Goal: Check status: Check status

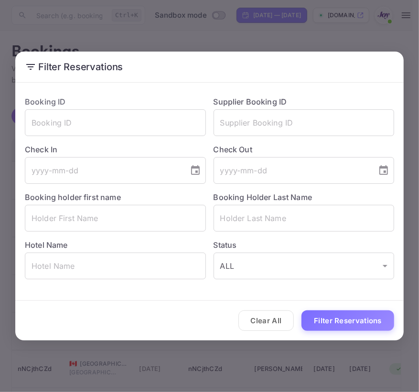
scroll to position [0, 237]
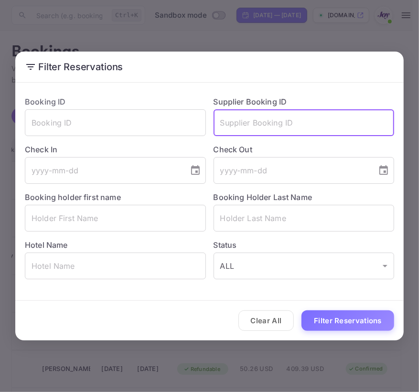
click at [290, 132] on input "text" at bounding box center [304, 122] width 181 height 27
paste input "9308797"
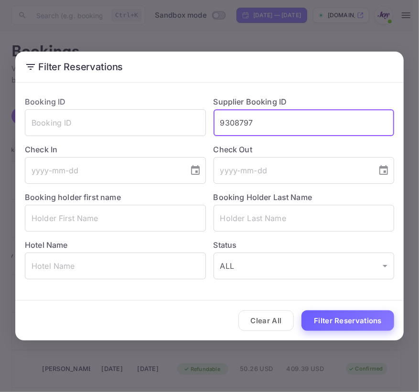
type input "9308797"
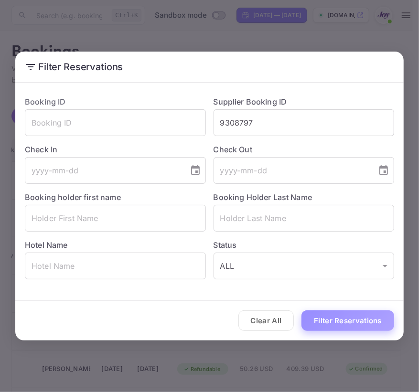
click at [327, 321] on button "Filter Reservations" at bounding box center [347, 321] width 93 height 21
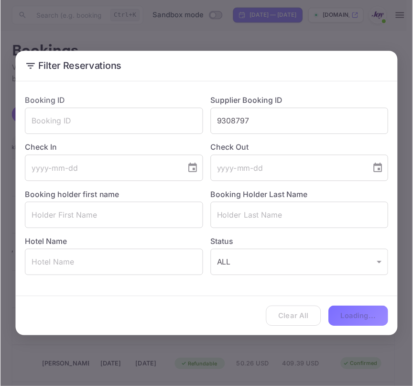
scroll to position [0, 47]
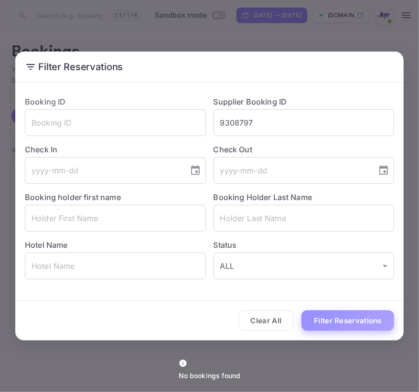
click at [340, 319] on button "Filter Reservations" at bounding box center [347, 321] width 93 height 21
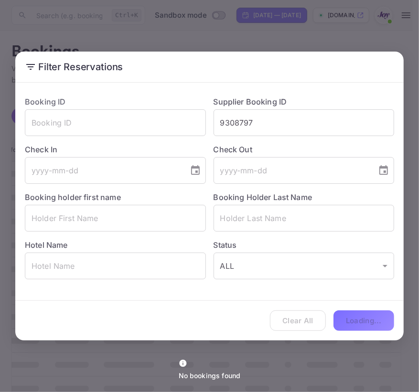
click at [300, 327] on div "Clear All Loading..." at bounding box center [209, 321] width 388 height 40
click at [85, 26] on div "Filter Reservations Booking ID ​ Supplier Booking ID 9308797 ​ Check In ​ Check…" at bounding box center [209, 196] width 419 height 392
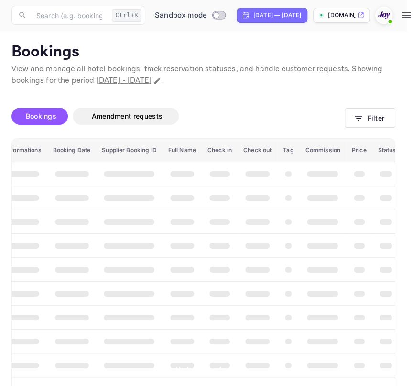
scroll to position [0, 43]
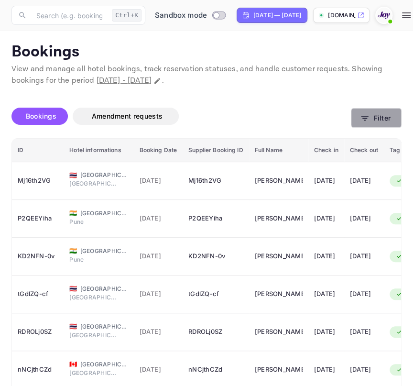
click at [369, 114] on button "Filter" at bounding box center [376, 118] width 51 height 20
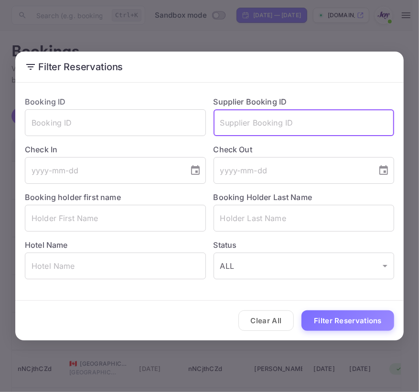
click at [355, 125] on input "text" at bounding box center [304, 122] width 181 height 27
paste input "9308797"
type input "9308797"
click at [338, 332] on div "Clear All Filter Reservations" at bounding box center [209, 321] width 388 height 40
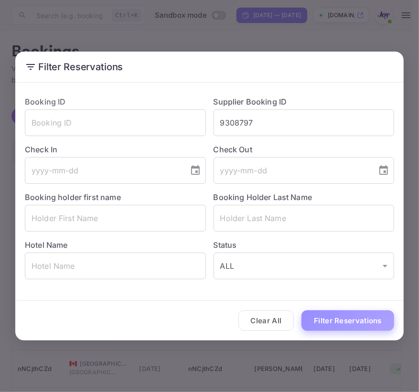
click at [339, 318] on button "Filter Reservations" at bounding box center [347, 321] width 93 height 21
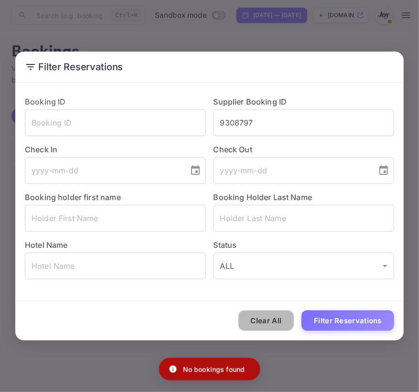
click at [279, 323] on button "Clear All" at bounding box center [266, 321] width 56 height 21
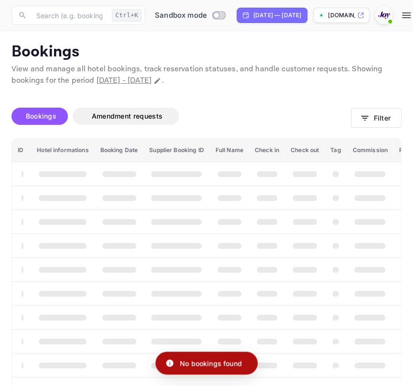
click at [391, 14] on img at bounding box center [383, 15] width 15 height 15
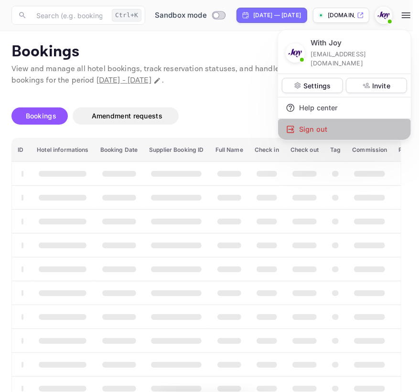
click at [316, 119] on div "Sign out" at bounding box center [344, 129] width 133 height 21
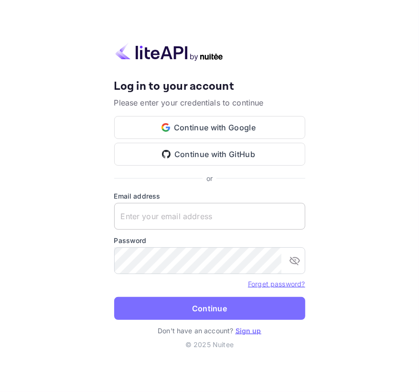
click at [190, 213] on input "text" at bounding box center [209, 216] width 191 height 27
paste input "services@withjoy.com"
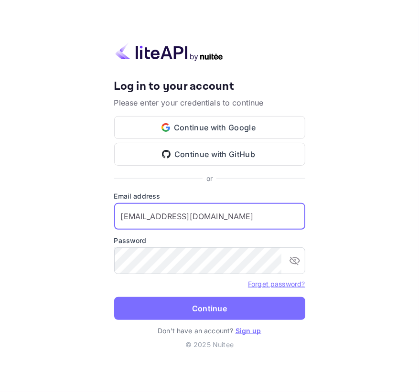
type input "services@withjoy.com"
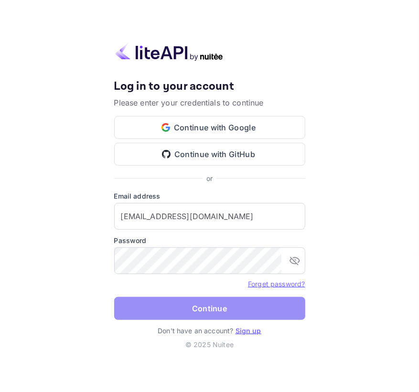
click at [194, 306] on button "Continue" at bounding box center [209, 308] width 191 height 23
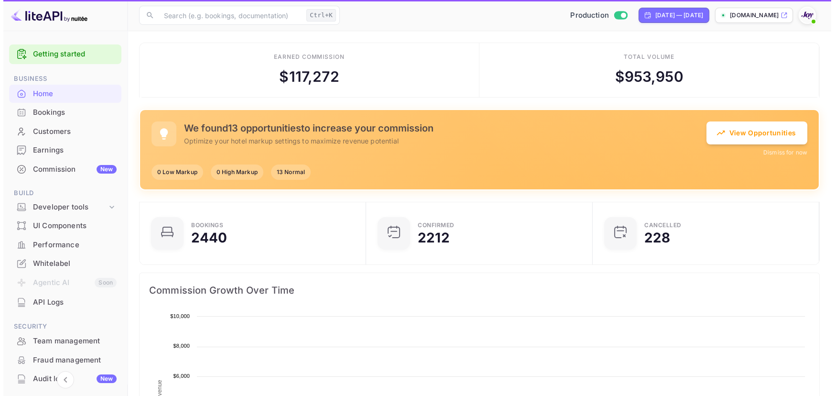
scroll to position [149, 215]
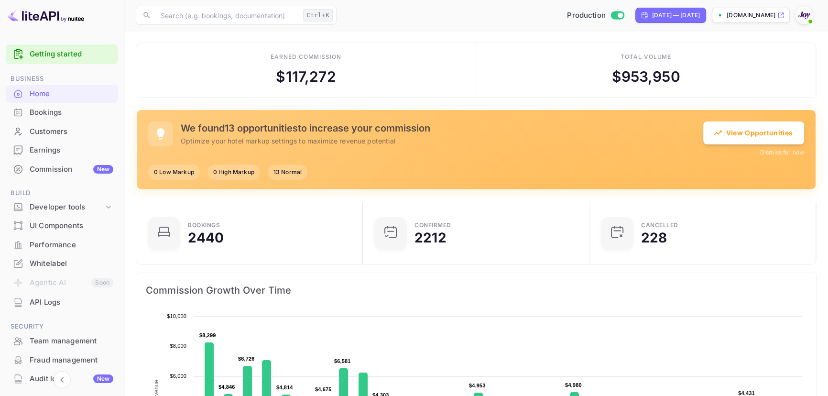
click at [83, 114] on div "Bookings" at bounding box center [72, 112] width 84 height 11
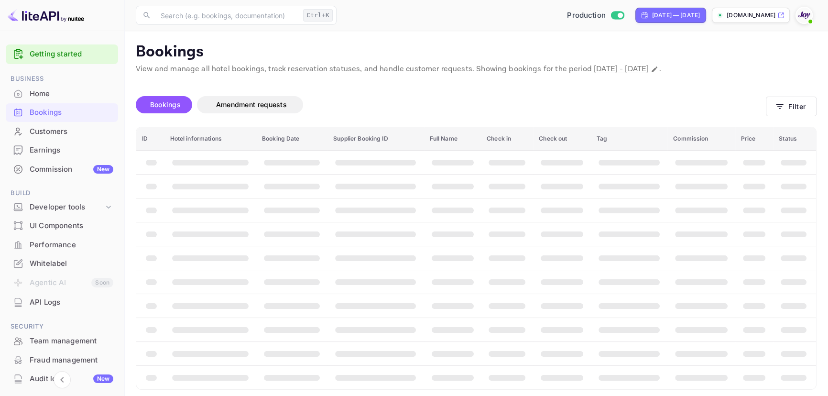
click at [674, 15] on div "[DATE] — [DATE]" at bounding box center [676, 15] width 48 height 9
select select "8"
select select "2025"
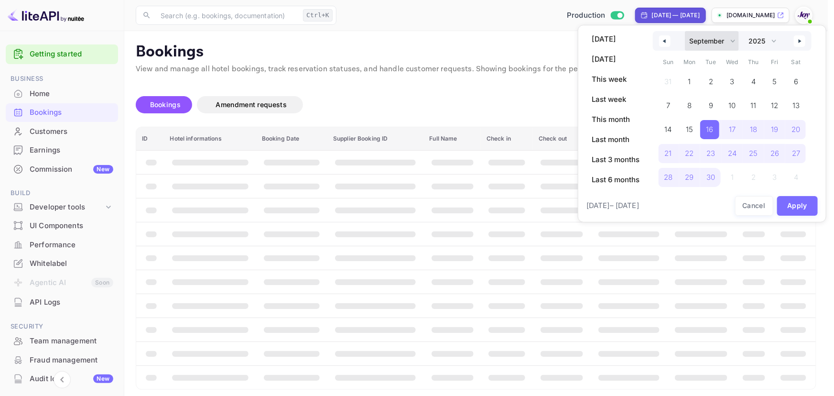
click at [694, 35] on select "January February March April May June July August September October November De…" at bounding box center [712, 41] width 54 height 20
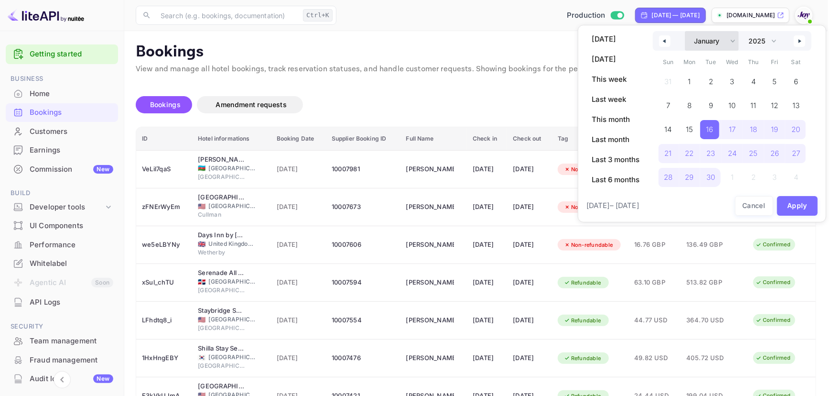
click at [685, 31] on select "January February March April May June July August September October November De…" at bounding box center [712, 41] width 54 height 20
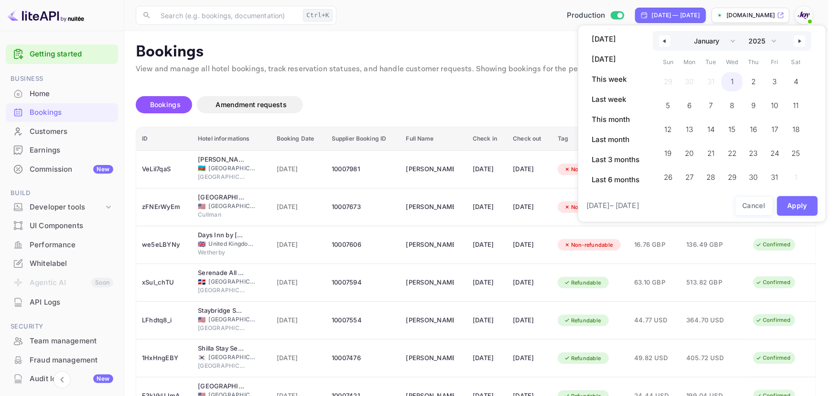
click at [732, 76] on span "1" at bounding box center [732, 81] width 3 height 17
click at [716, 40] on select "January February March April May June July August September October November De…" at bounding box center [712, 41] width 54 height 20
select select "11"
click at [685, 31] on select "January February March April May June July August September October November De…" at bounding box center [712, 41] width 54 height 20
click at [754, 39] on select "2030 2029 2028 2027 2026 2025 2024 2023 2022 2021 2020 2019 2018 2017 2016 2015…" at bounding box center [761, 41] width 36 height 20
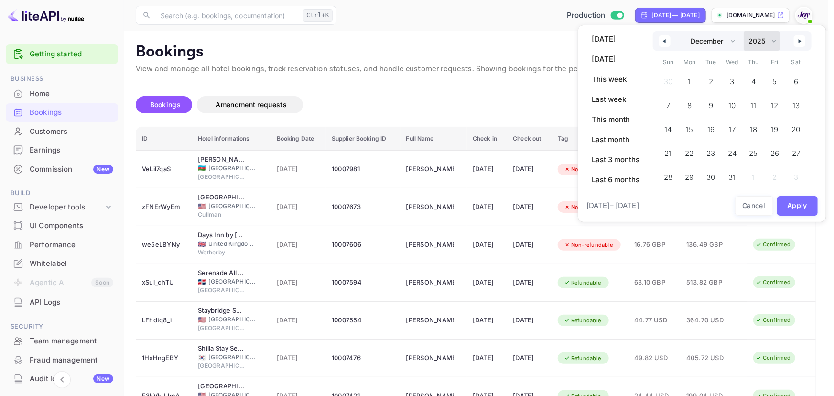
select select "2026"
click at [743, 31] on select "2030 2029 2028 2027 2026 2025 2024 2023 2022 2021 2020 2019 2018 2017 2016 2015…" at bounding box center [761, 41] width 36 height 20
click at [748, 173] on span "31" at bounding box center [752, 177] width 19 height 19
select select "0"
select select "2025"
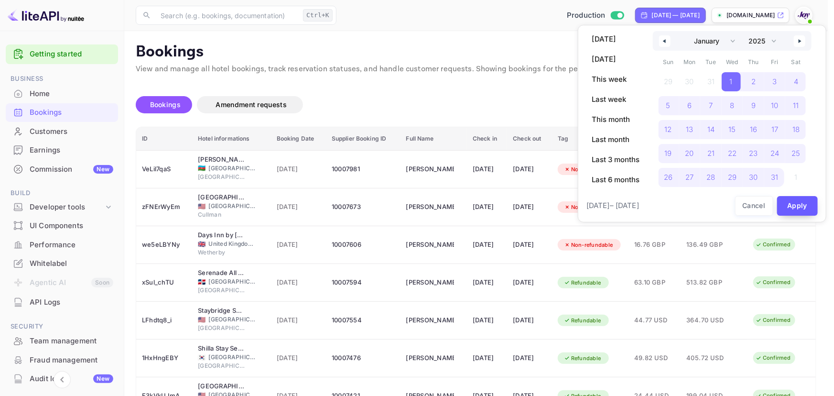
click at [793, 203] on button "Apply" at bounding box center [797, 206] width 41 height 20
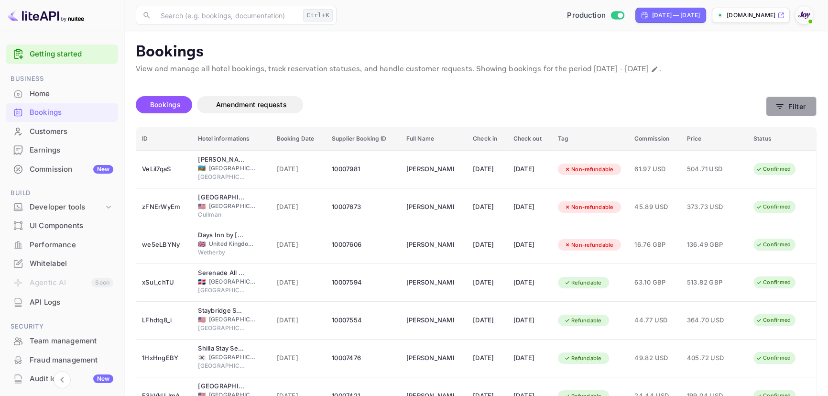
click at [790, 113] on button "Filter" at bounding box center [790, 107] width 51 height 20
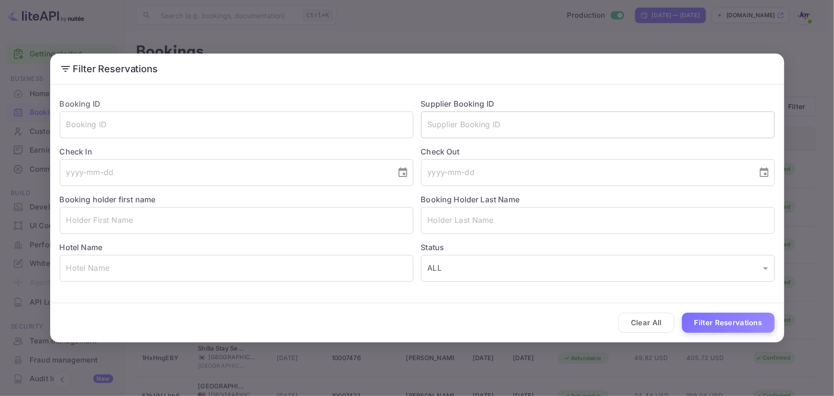
click at [608, 120] on input "text" at bounding box center [598, 124] width 354 height 27
paste input "9308797"
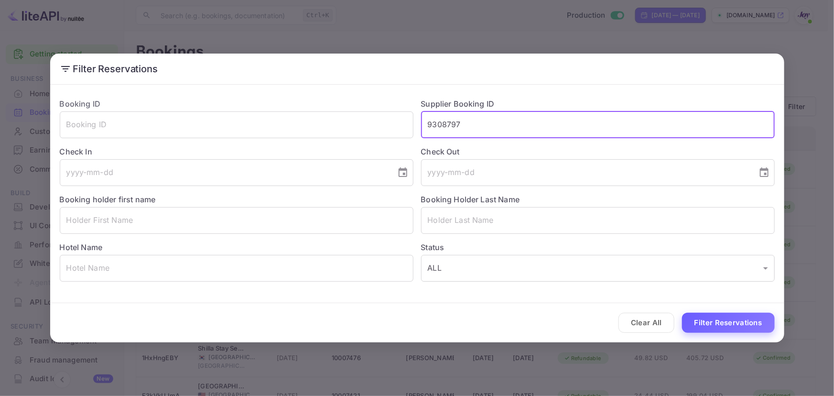
type input "9308797"
click at [699, 325] on button "Filter Reservations" at bounding box center [728, 322] width 93 height 21
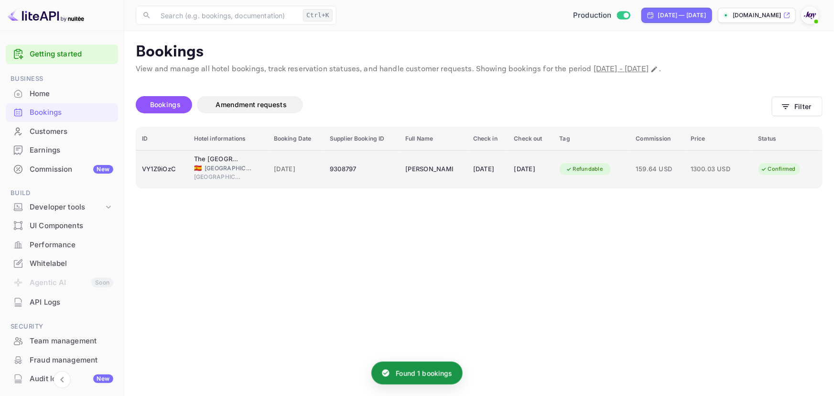
click at [230, 170] on span "[GEOGRAPHIC_DATA]" at bounding box center [228, 168] width 48 height 9
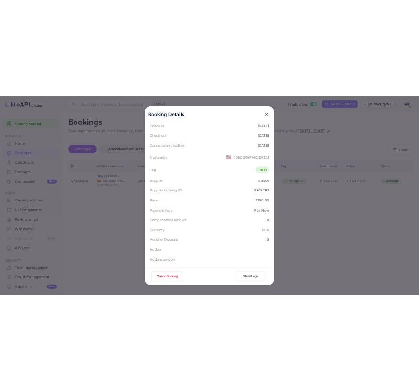
scroll to position [217, 0]
